Goal: Task Accomplishment & Management: Manage account settings

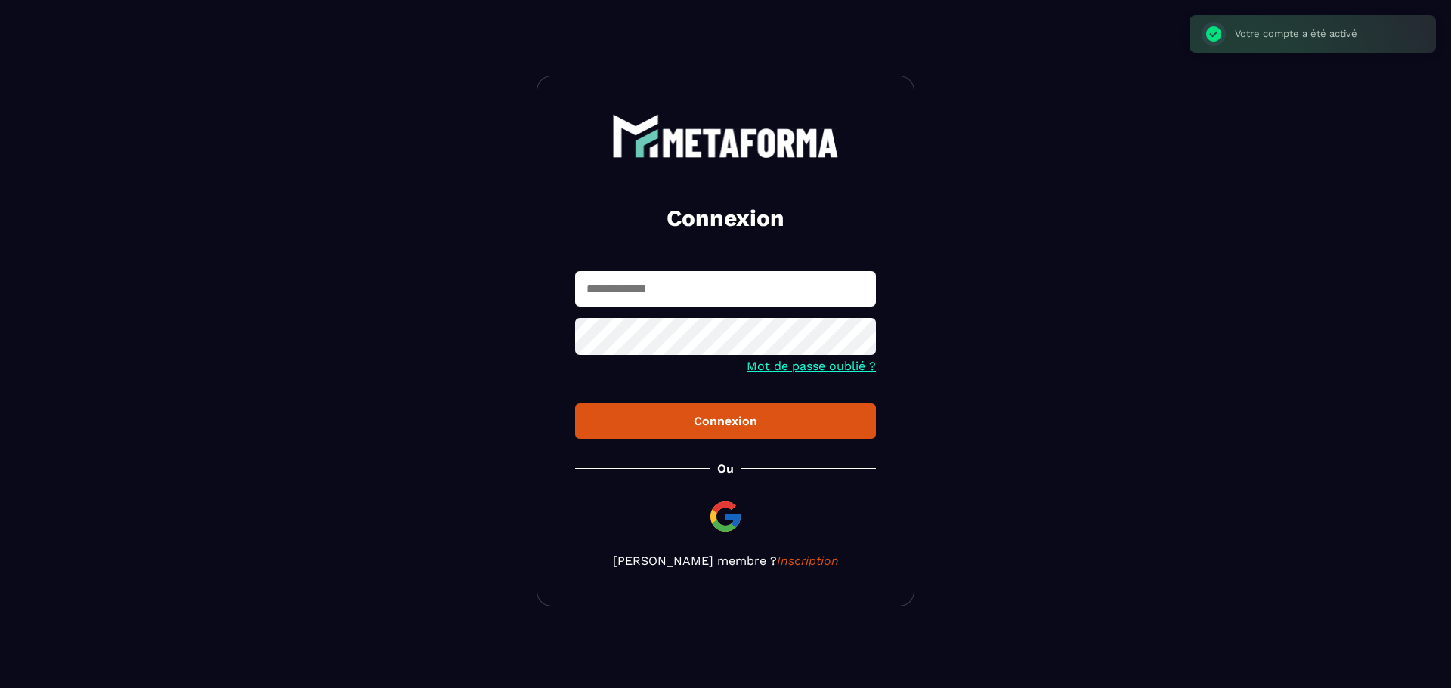
click at [720, 287] on input "text" at bounding box center [725, 289] width 301 height 36
type input "**********"
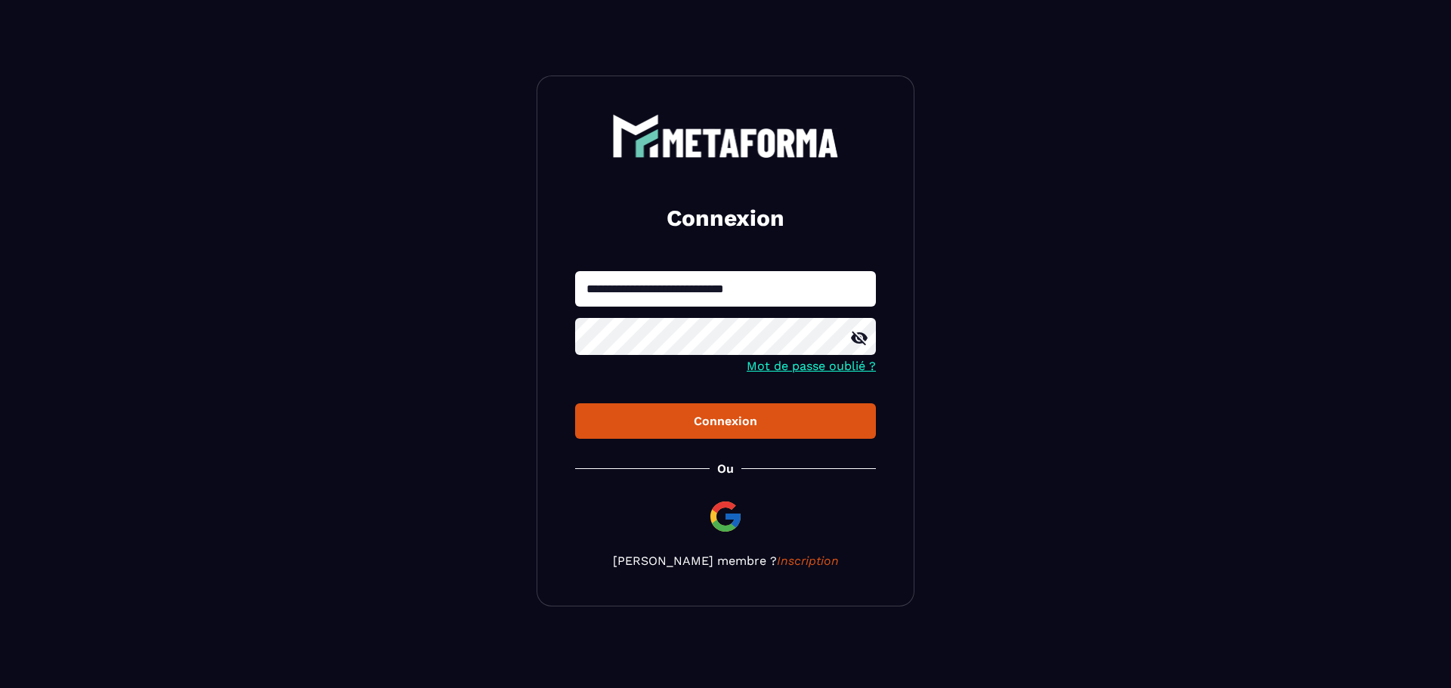
click at [575, 404] on button "Connexion" at bounding box center [725, 422] width 301 height 36
